Goal: Transaction & Acquisition: Purchase product/service

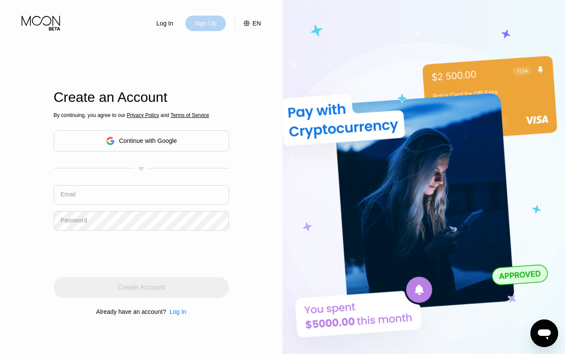
click at [212, 25] on div "Sign Up" at bounding box center [205, 23] width 23 height 9
click at [86, 190] on input "text" at bounding box center [141, 194] width 175 height 19
paste input "[EMAIL_ADDRESS][DOMAIN_NAME]"
type input "[EMAIL_ADDRESS][DOMAIN_NAME]"
drag, startPoint x: 368, startPoint y: 9, endPoint x: 311, endPoint y: 67, distance: 81.8
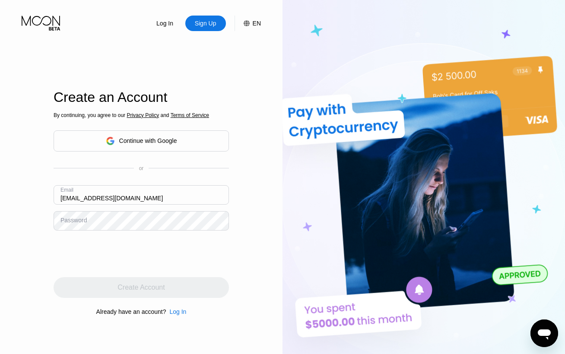
click at [369, 9] on img at bounding box center [423, 194] width 282 height 389
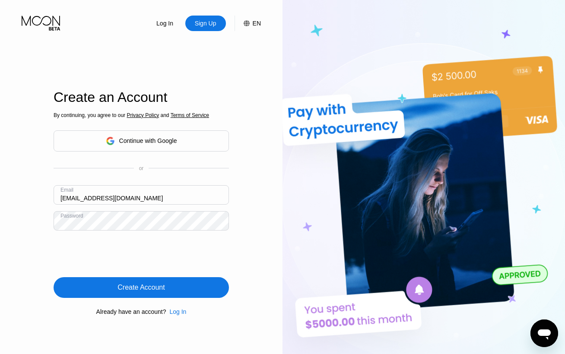
click at [183, 288] on div "Create Account" at bounding box center [141, 287] width 175 height 21
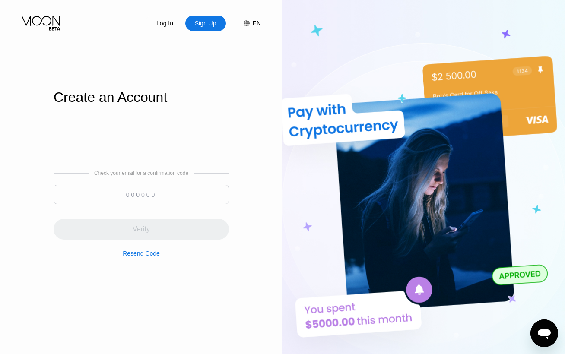
click at [163, 196] on input at bounding box center [141, 194] width 175 height 19
paste input "632886"
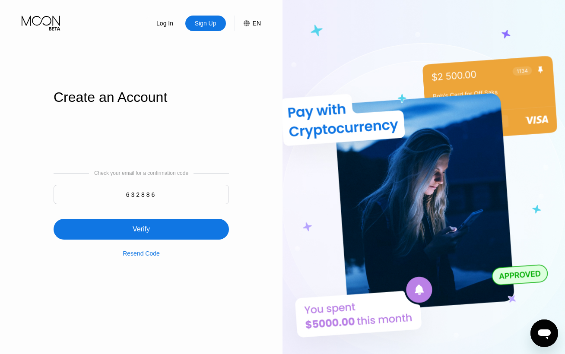
type input "632886"
click at [155, 228] on div "Verify" at bounding box center [141, 229] width 175 height 21
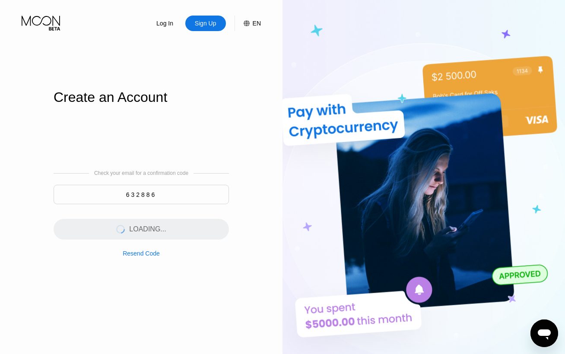
click at [48, 21] on icon at bounding box center [42, 23] width 40 height 15
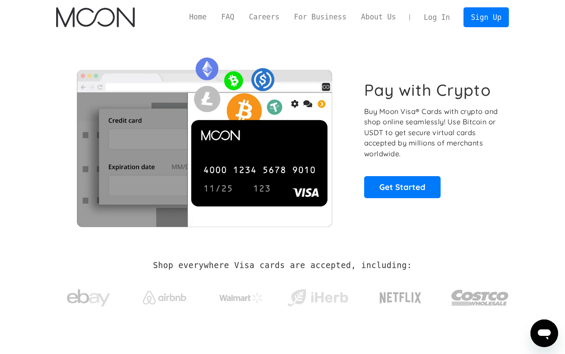
click at [441, 18] on link "Log In" at bounding box center [436, 17] width 41 height 19
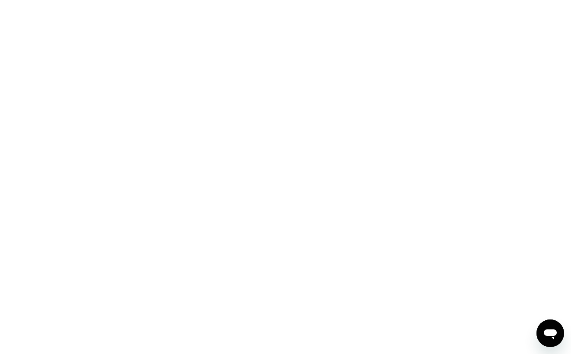
drag, startPoint x: 518, startPoint y: 173, endPoint x: 369, endPoint y: 172, distance: 148.9
click at [518, 173] on div at bounding box center [285, 177] width 571 height 354
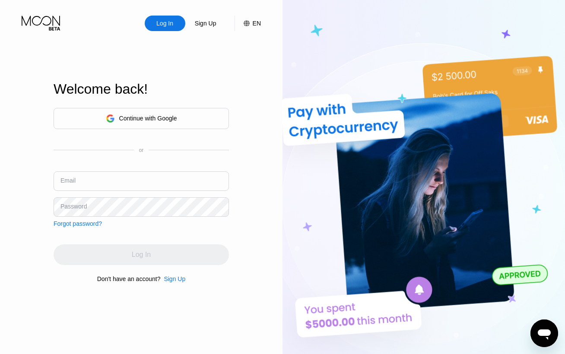
click at [132, 193] on div "Email" at bounding box center [141, 184] width 175 height 26
click at [129, 174] on input "text" at bounding box center [141, 180] width 175 height 19
paste input "wensvina@gmail.com"
type input "wensvina@gmail.com"
click at [327, 44] on img at bounding box center [423, 194] width 282 height 389
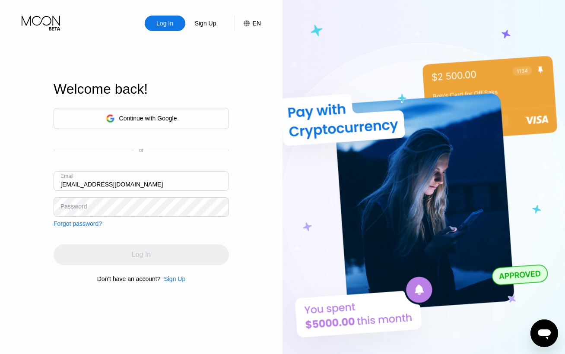
click at [121, 217] on div "Continue with Google or Email wensvina@gmail.com Password Forgot password?" at bounding box center [141, 167] width 175 height 119
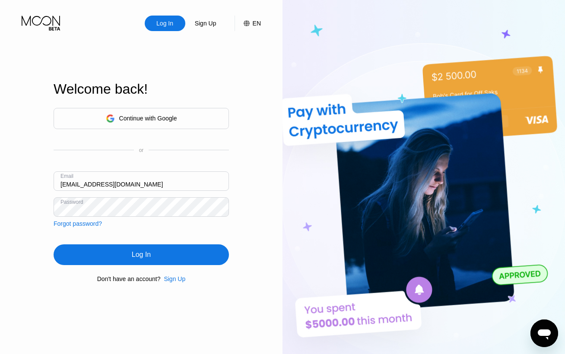
click at [138, 254] on div "Log In" at bounding box center [141, 254] width 19 height 9
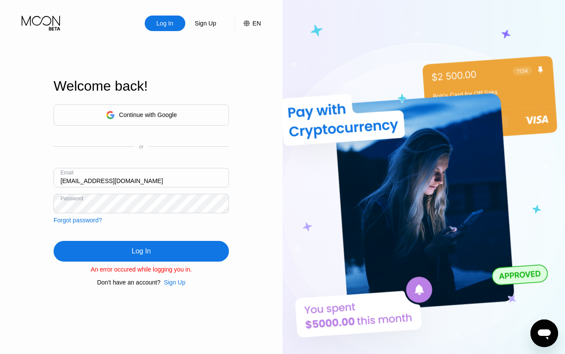
click at [172, 248] on div "Log In" at bounding box center [141, 251] width 175 height 21
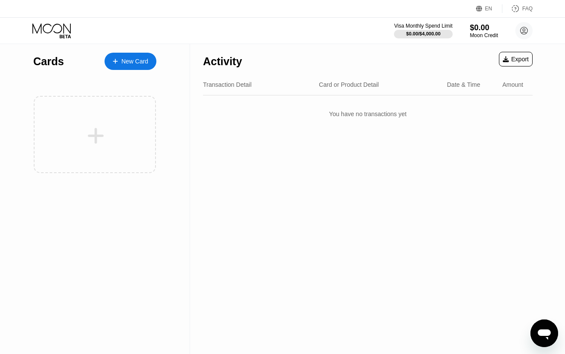
click at [148, 64] on div "New Card" at bounding box center [134, 61] width 27 height 7
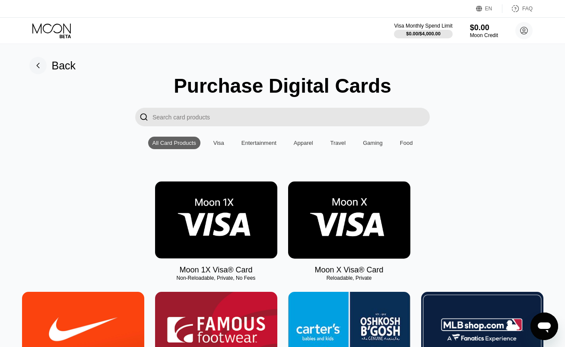
click at [313, 213] on img at bounding box center [349, 220] width 122 height 77
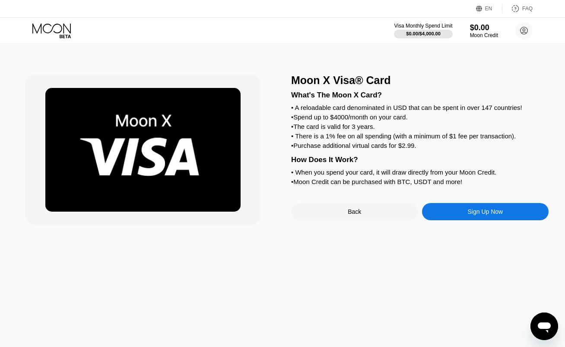
click at [464, 221] on div "Sign Up Now" at bounding box center [485, 211] width 127 height 17
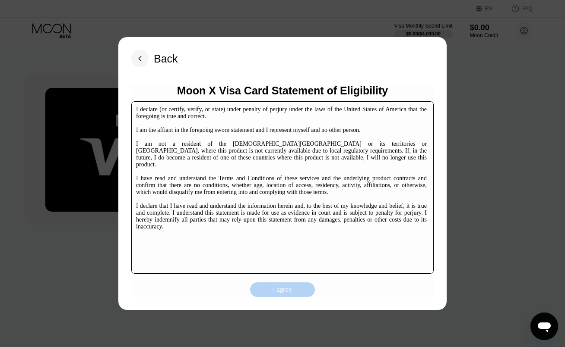
click at [275, 287] on div "I agree" at bounding box center [282, 290] width 19 height 8
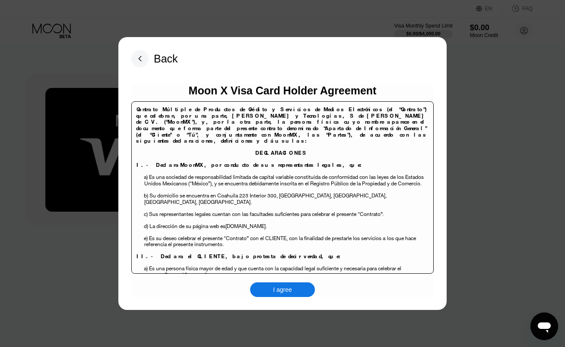
click at [273, 293] on div "I agree" at bounding box center [282, 290] width 19 height 8
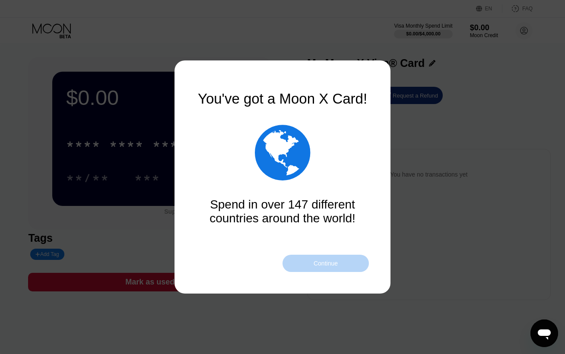
click at [323, 271] on div "Continue" at bounding box center [325, 263] width 86 height 17
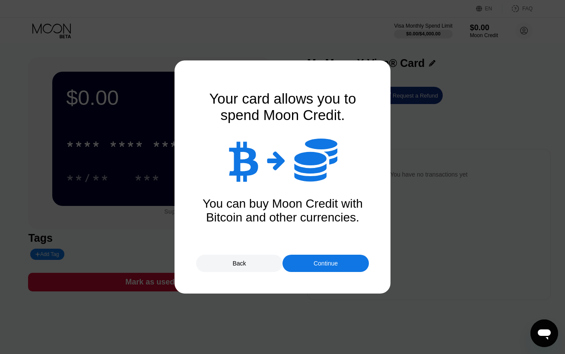
click at [331, 259] on div "Continue" at bounding box center [325, 263] width 86 height 17
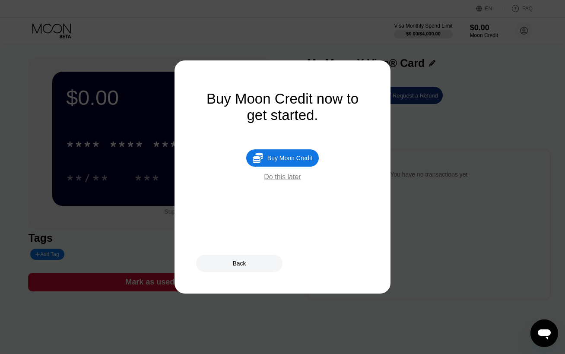
click at [295, 161] on div "Buy Moon Credit" at bounding box center [289, 158] width 45 height 7
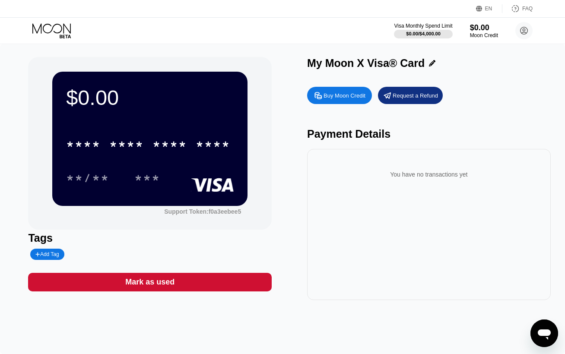
type input "0"
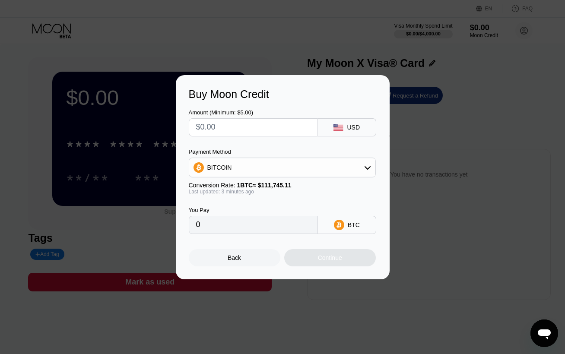
click at [224, 127] on input "text" at bounding box center [253, 127] width 114 height 17
type input "$6"
type input "0.00005370"
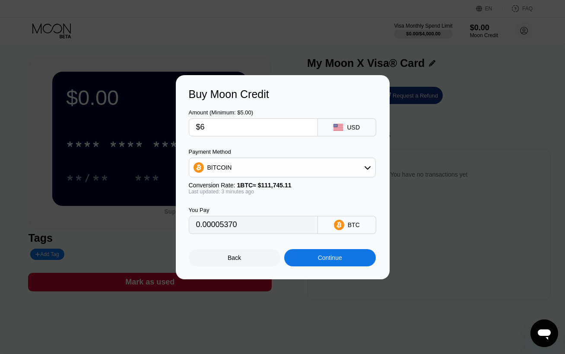
type input "$6"
click at [327, 259] on div "Continue" at bounding box center [330, 257] width 24 height 7
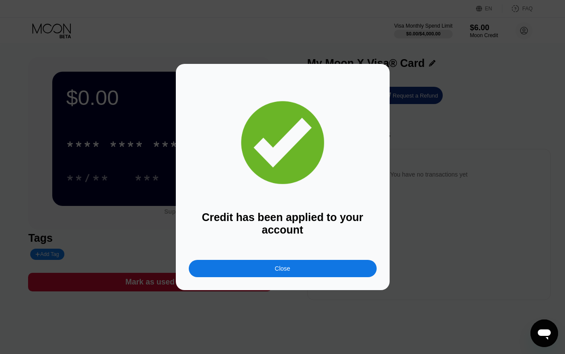
click at [313, 266] on div "Close" at bounding box center [283, 268] width 188 height 17
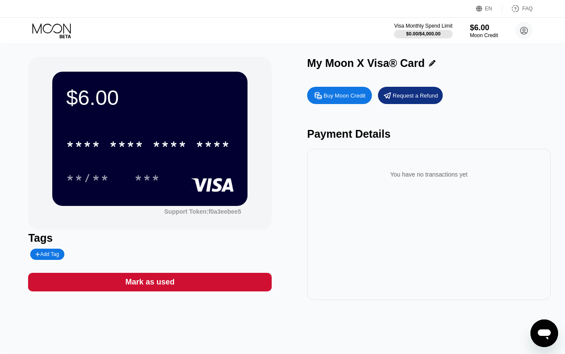
click at [161, 151] on div "* * * *" at bounding box center [169, 146] width 35 height 14
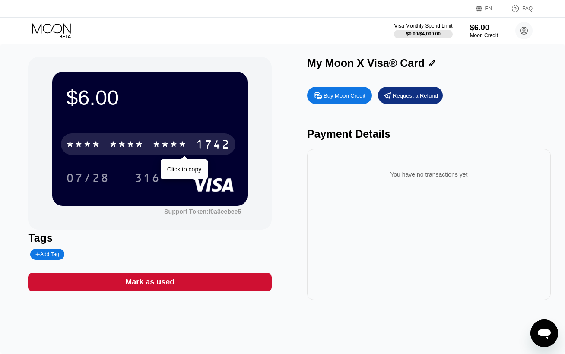
click at [149, 140] on div "* * * * * * * * * * * * 1742" at bounding box center [148, 144] width 174 height 22
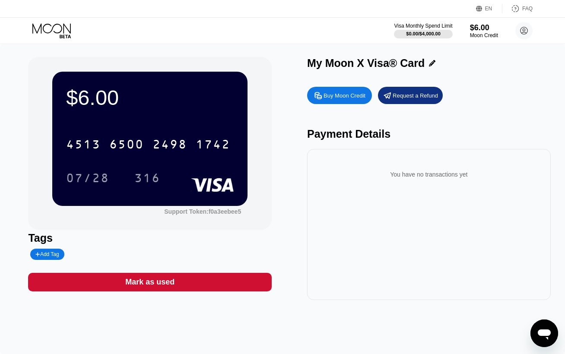
click at [48, 20] on div "Visa Monthly Spend Limit $0.00 / $4,000.00 $6.00 Moon Credit [EMAIL_ADDRESS][DO…" at bounding box center [282, 31] width 565 height 26
click at [49, 25] on icon at bounding box center [52, 30] width 40 height 15
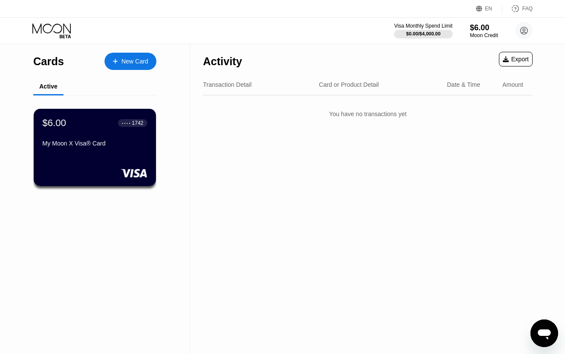
click at [127, 59] on div "New Card" at bounding box center [134, 61] width 27 height 7
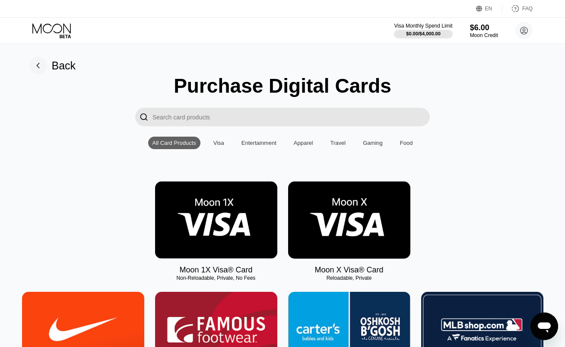
click at [357, 224] on img at bounding box center [349, 220] width 122 height 77
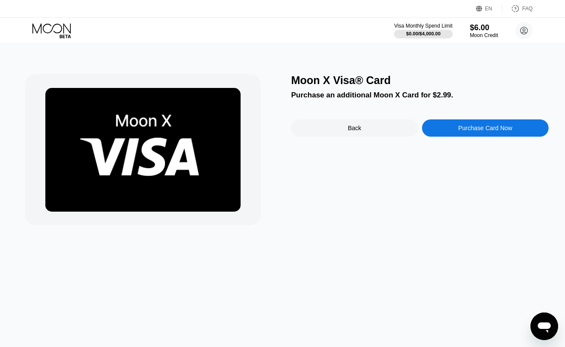
click at [458, 126] on div "Purchase Card Now" at bounding box center [485, 128] width 127 height 17
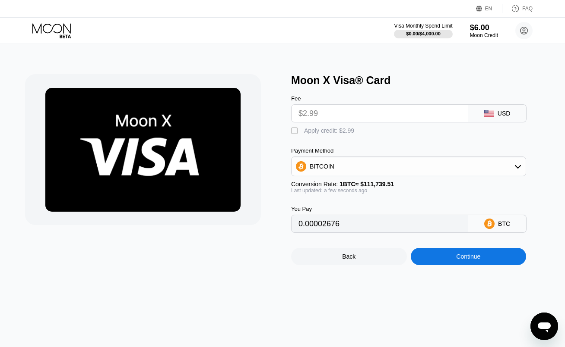
click at [351, 112] on input "$2.99" at bounding box center [379, 113] width 162 height 17
click at [301, 136] on div " Apply credit: $2.99" at bounding box center [324, 131] width 67 height 9
type input "0"
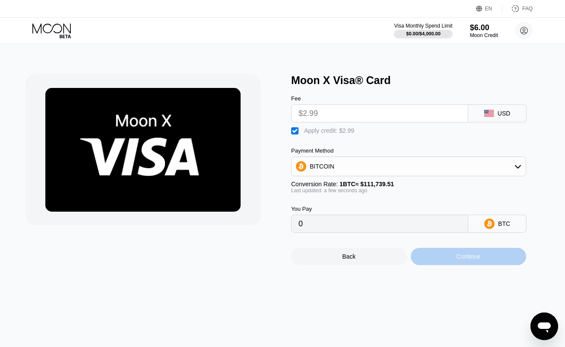
click at [445, 261] on div "Continue" at bounding box center [469, 256] width 116 height 17
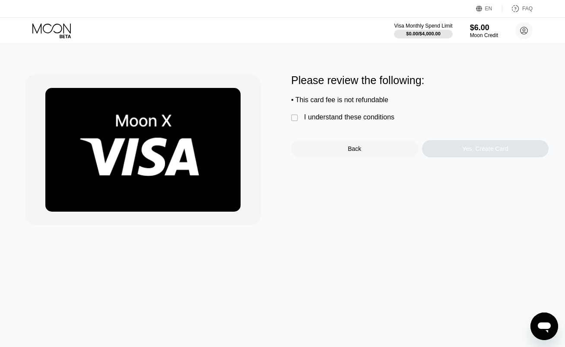
click at [352, 121] on div "I understand these conditions" at bounding box center [349, 118] width 90 height 8
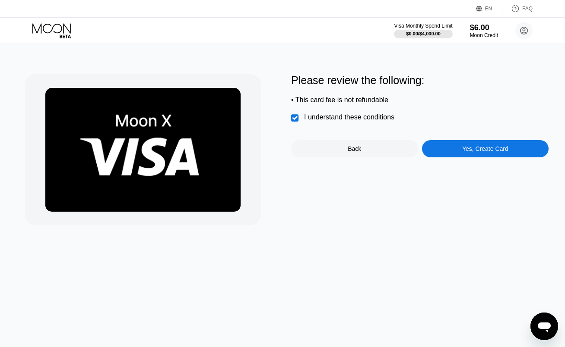
click at [447, 153] on div "Yes, Create Card" at bounding box center [485, 148] width 127 height 17
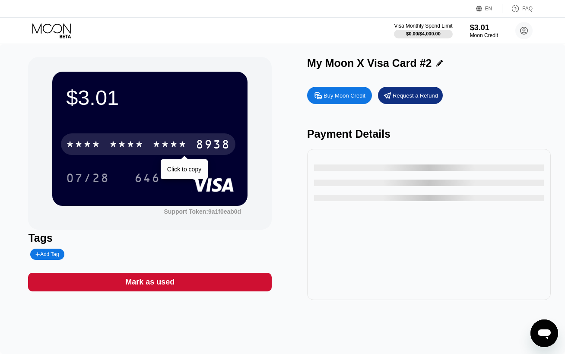
click at [151, 142] on div "* * * * * * * * * * * * 8938" at bounding box center [148, 144] width 174 height 22
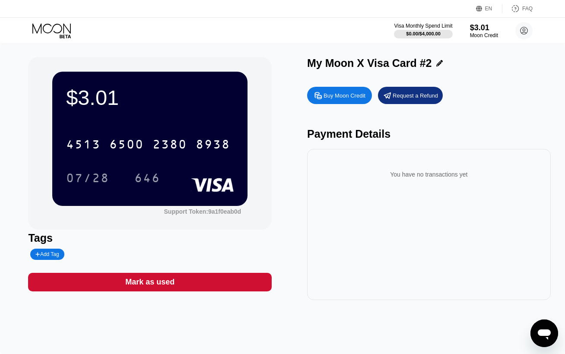
click at [54, 27] on icon at bounding box center [52, 30] width 40 height 15
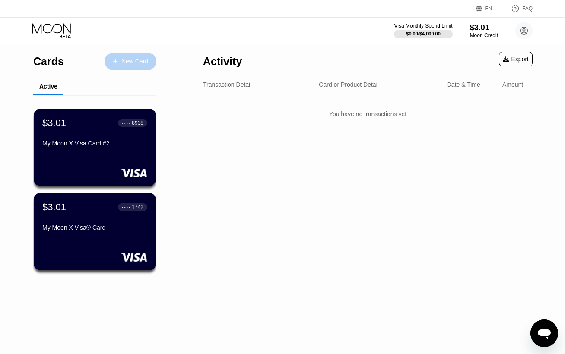
click at [138, 67] on div "New Card" at bounding box center [130, 61] width 52 height 17
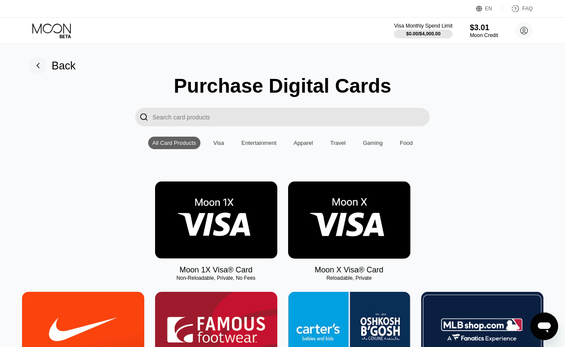
click at [373, 212] on img at bounding box center [349, 220] width 122 height 77
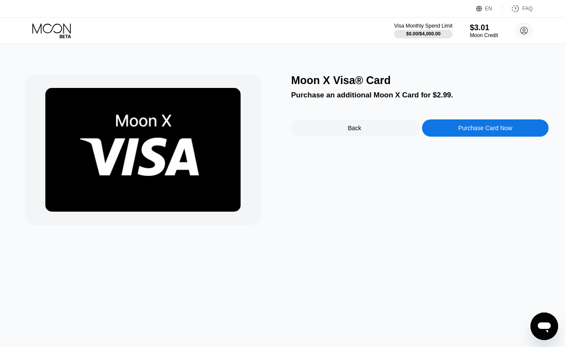
click at [459, 131] on div "Purchase Card Now" at bounding box center [485, 128] width 54 height 7
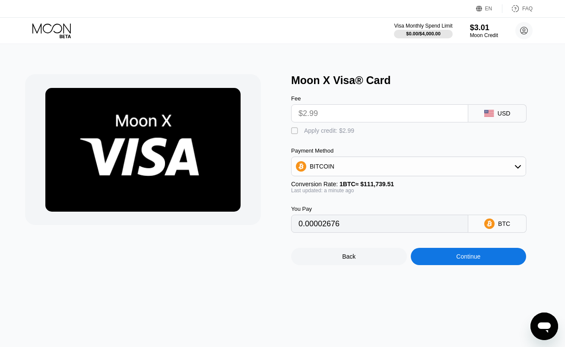
click at [319, 134] on div "Apply credit: $2.99" at bounding box center [329, 130] width 50 height 7
type input "0"
click at [445, 264] on div "Continue" at bounding box center [469, 256] width 116 height 17
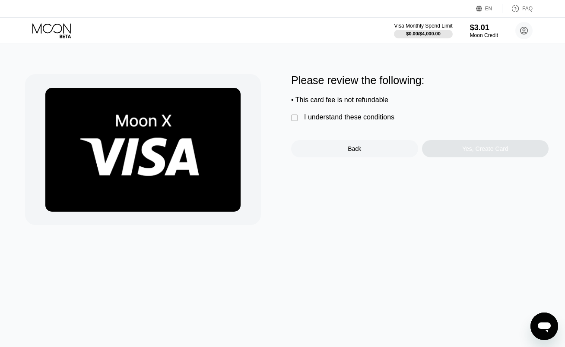
click at [355, 121] on div "I understand these conditions" at bounding box center [349, 118] width 90 height 8
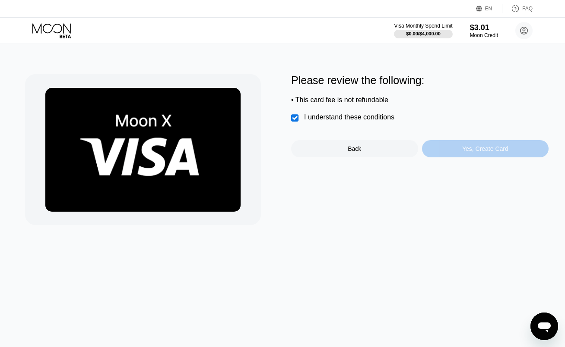
click at [439, 151] on div "Yes, Create Card" at bounding box center [485, 148] width 127 height 17
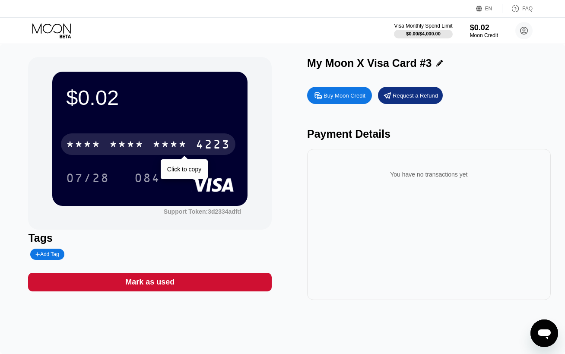
click at [111, 149] on div "* * * *" at bounding box center [126, 146] width 35 height 14
